Goal: Task Accomplishment & Management: Manage account settings

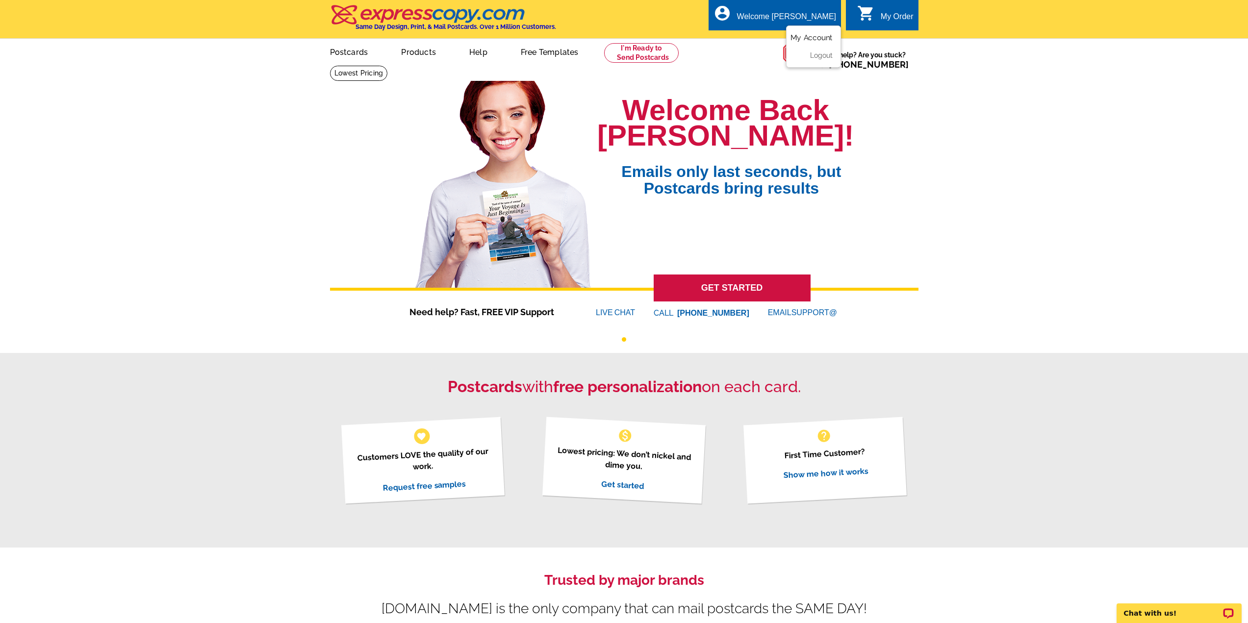
click at [812, 38] on link "My Account" at bounding box center [812, 37] width 42 height 9
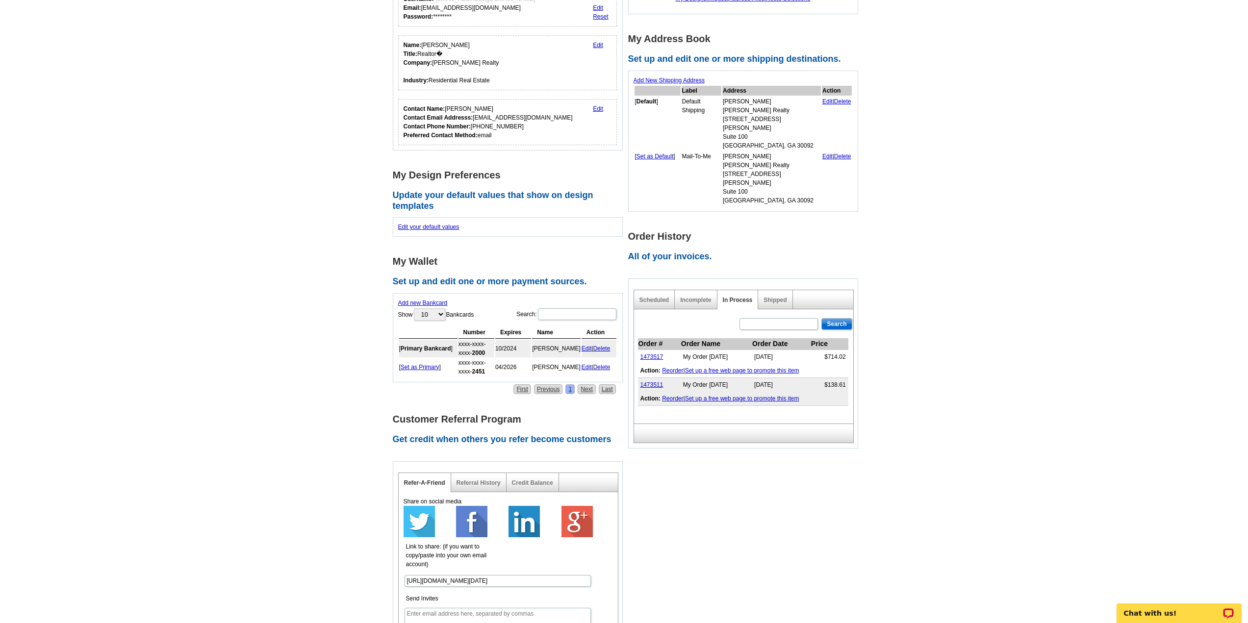
scroll to position [147, 0]
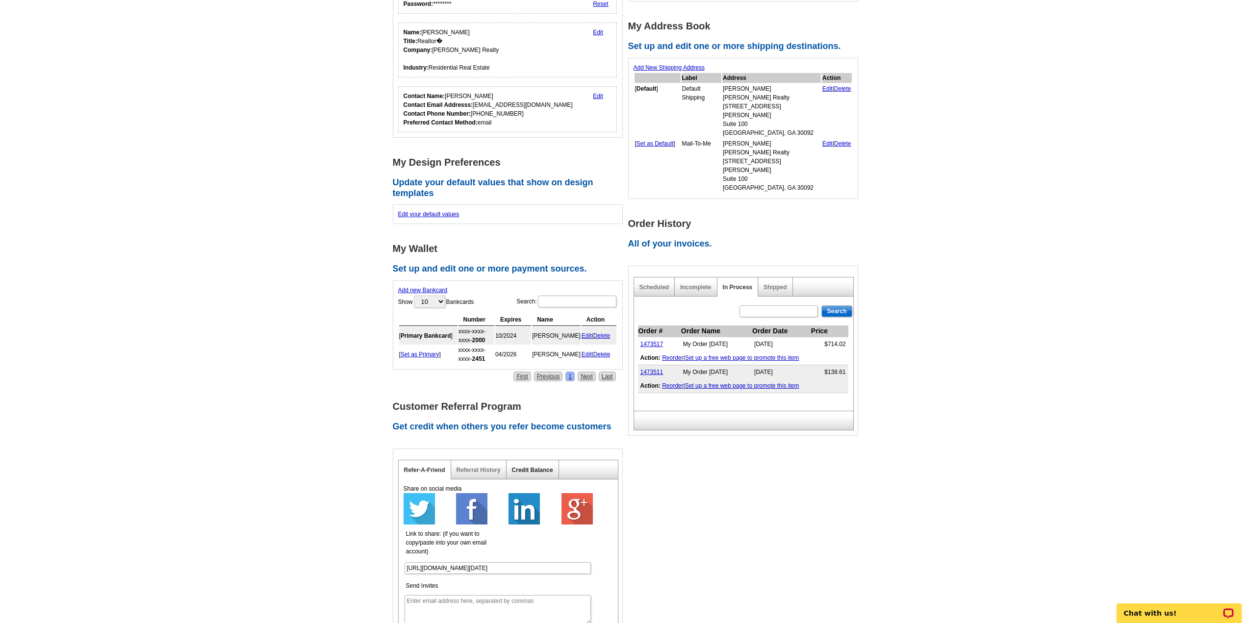
click at [531, 470] on link "Credit Balance" at bounding box center [532, 470] width 41 height 7
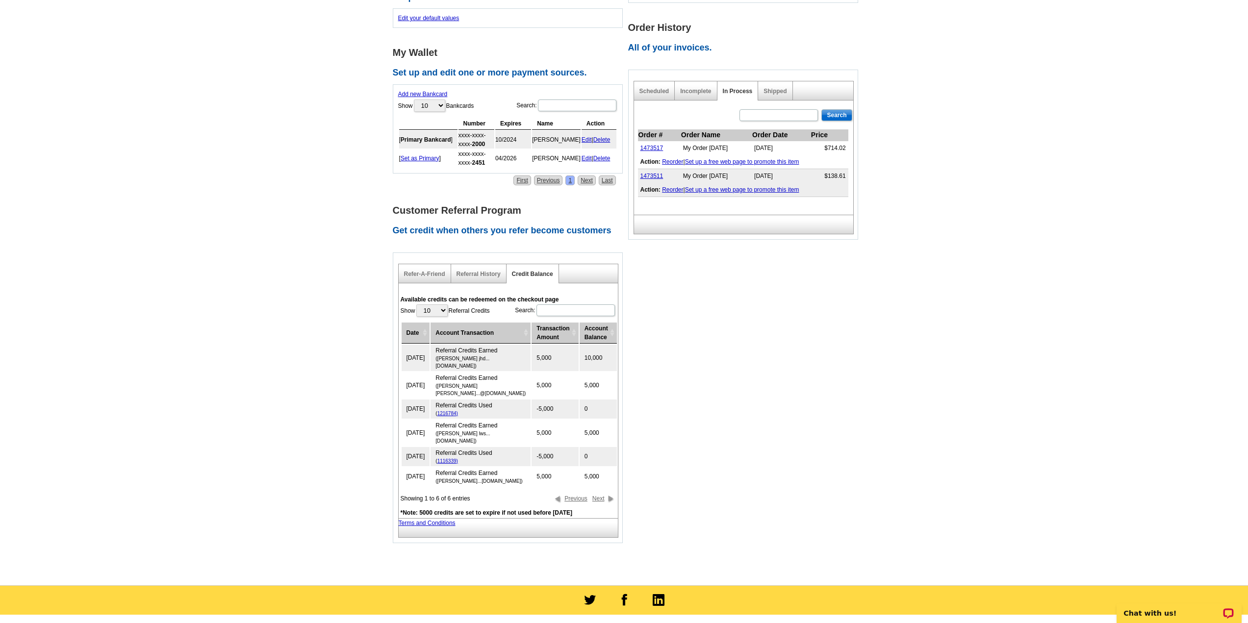
scroll to position [392, 0]
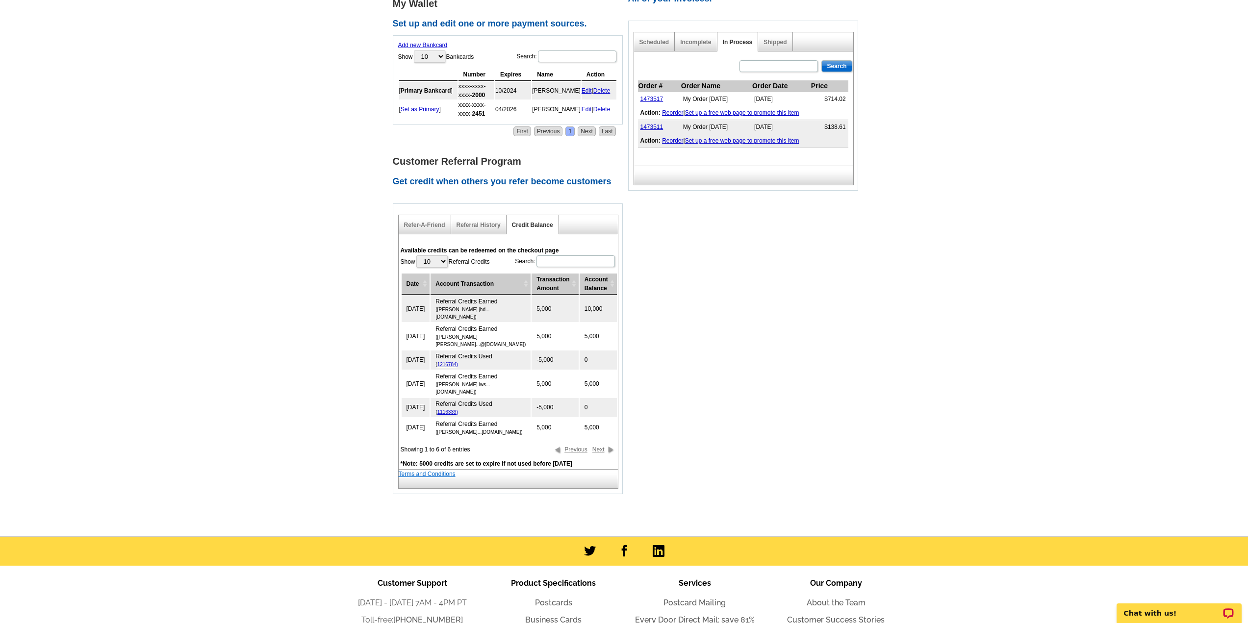
click at [418, 471] on link "Terms and Conditions" at bounding box center [427, 474] width 57 height 7
click at [483, 226] on link "Referral History" at bounding box center [479, 225] width 44 height 7
